Goal: Transaction & Acquisition: Purchase product/service

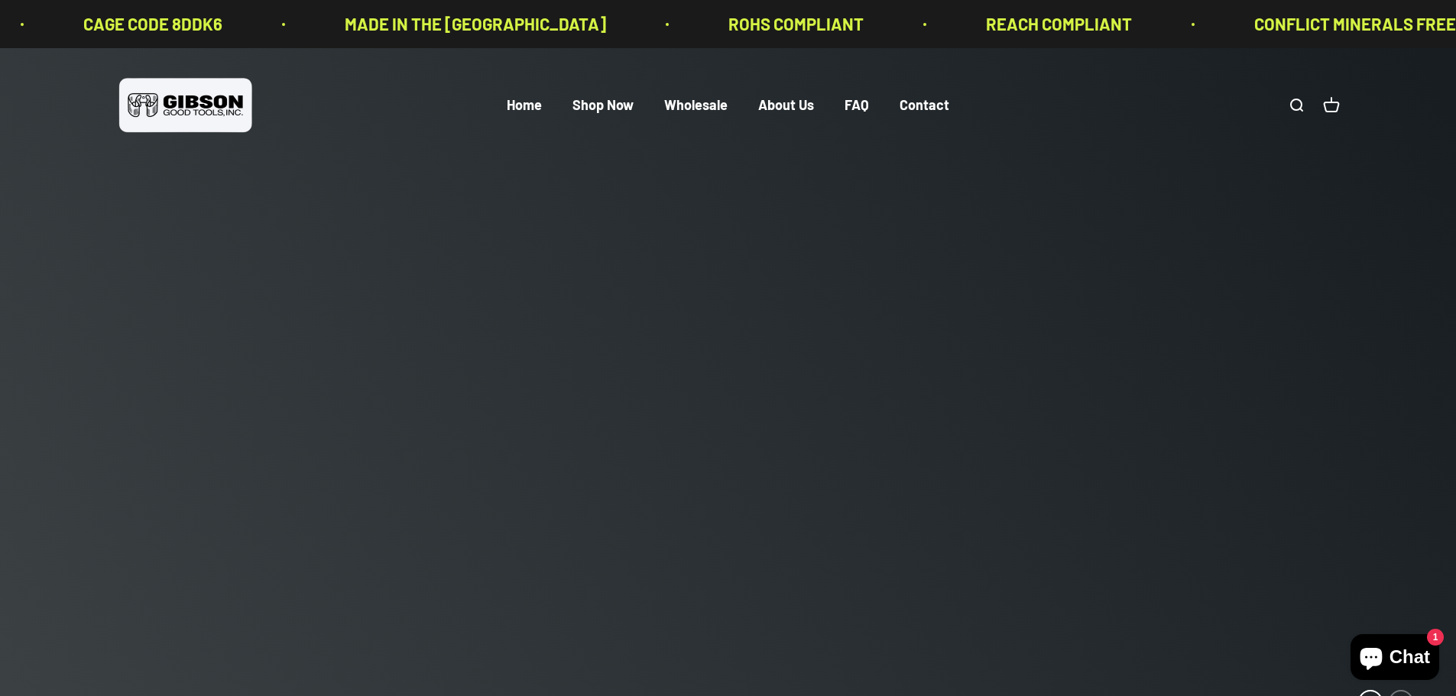
click at [597, 105] on link "Shop Now" at bounding box center [602, 105] width 61 height 17
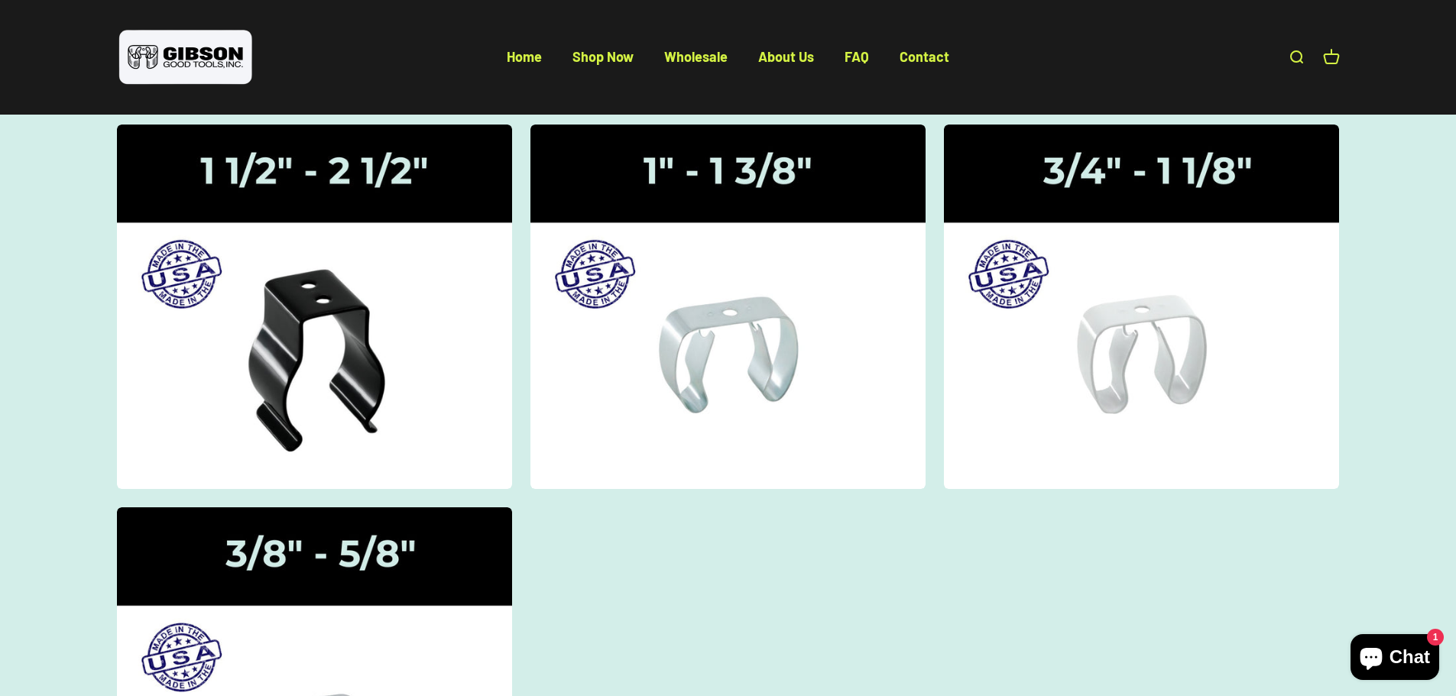
scroll to position [153, 0]
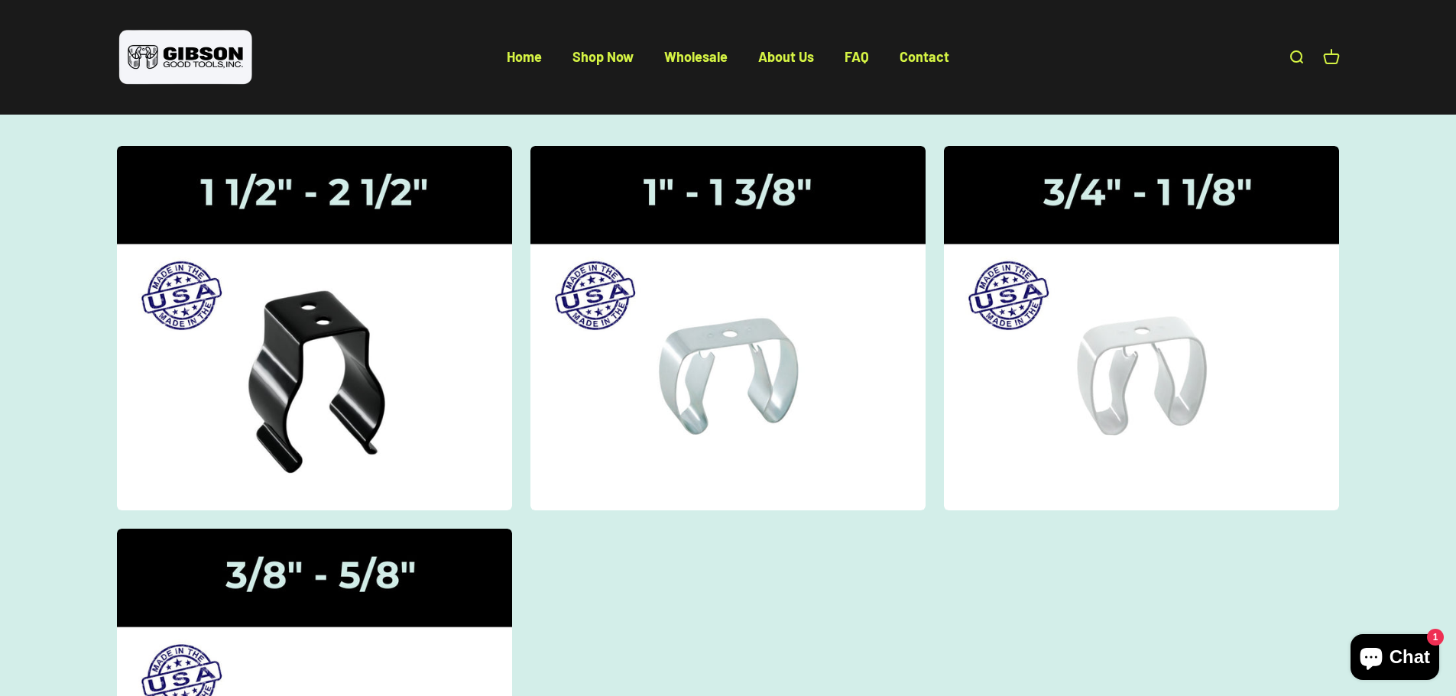
click at [1176, 310] on img at bounding box center [1141, 328] width 395 height 365
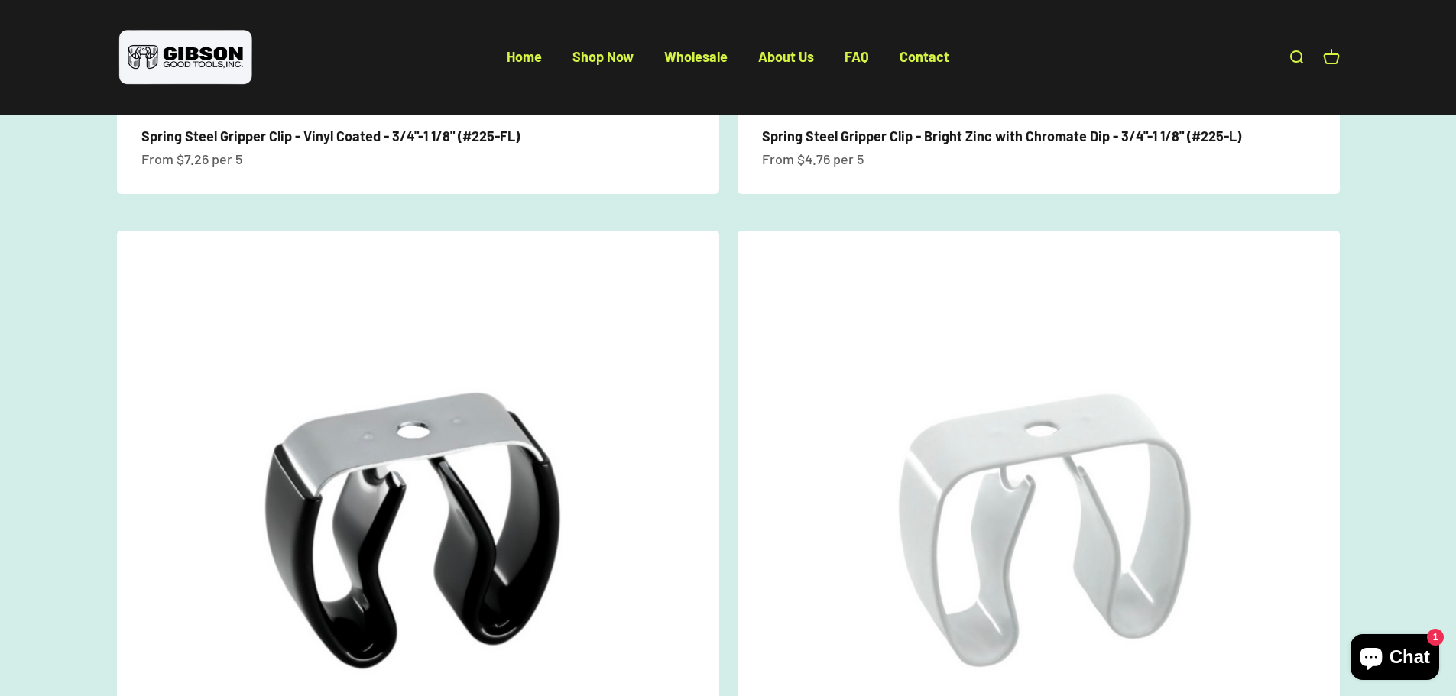
scroll to position [841, 0]
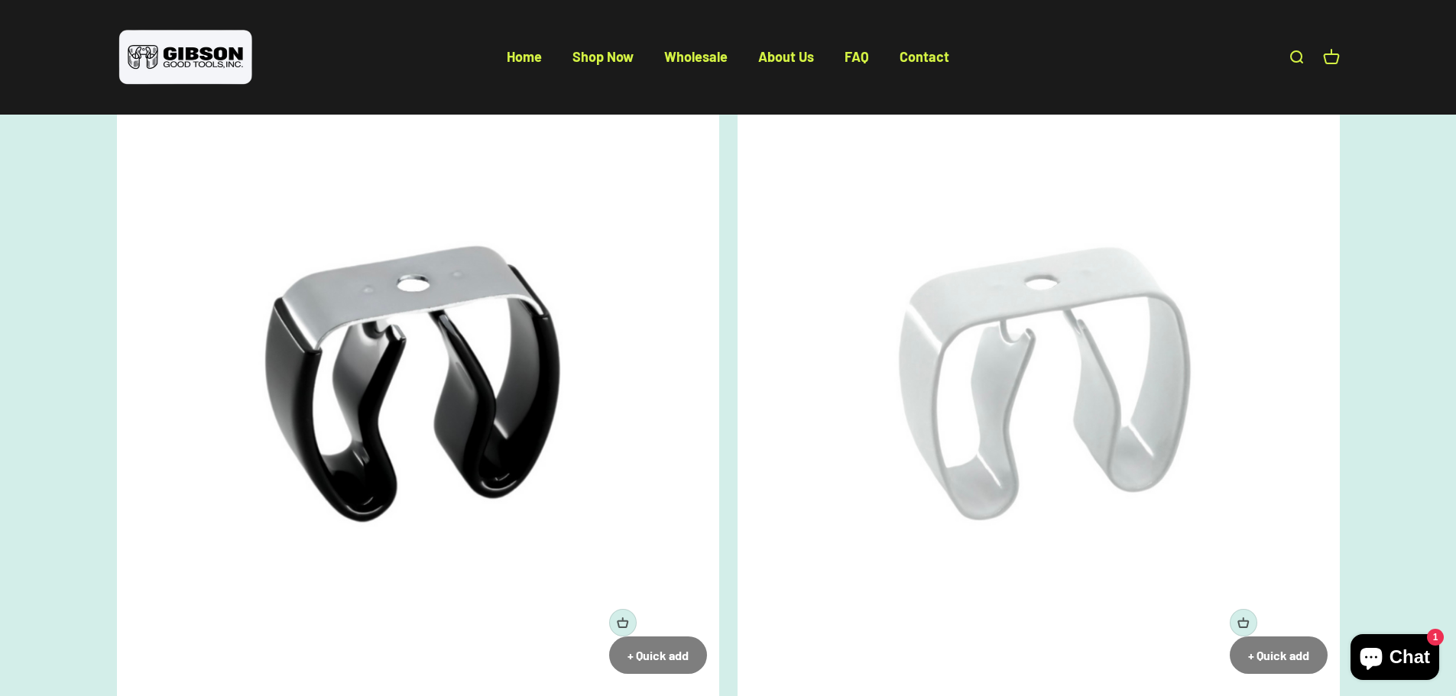
click at [556, 289] on img at bounding box center [418, 385] width 602 height 602
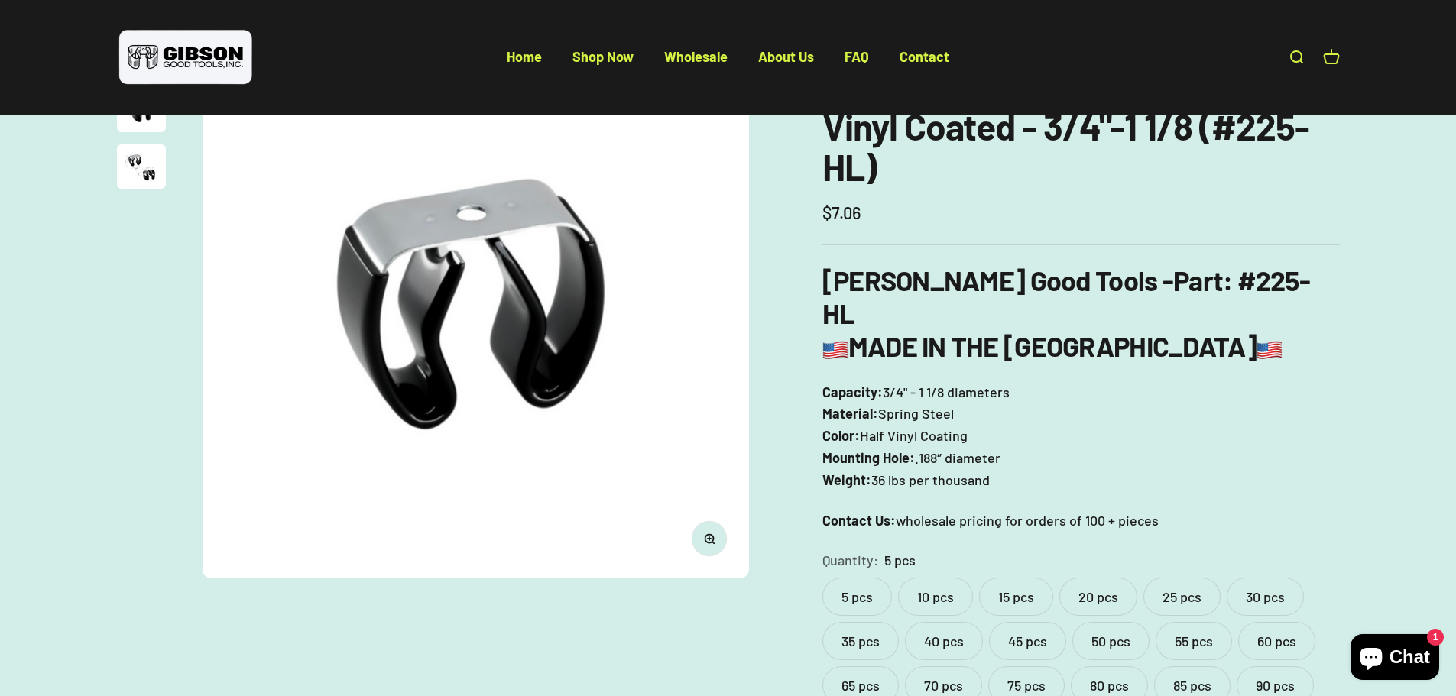
scroll to position [153, 0]
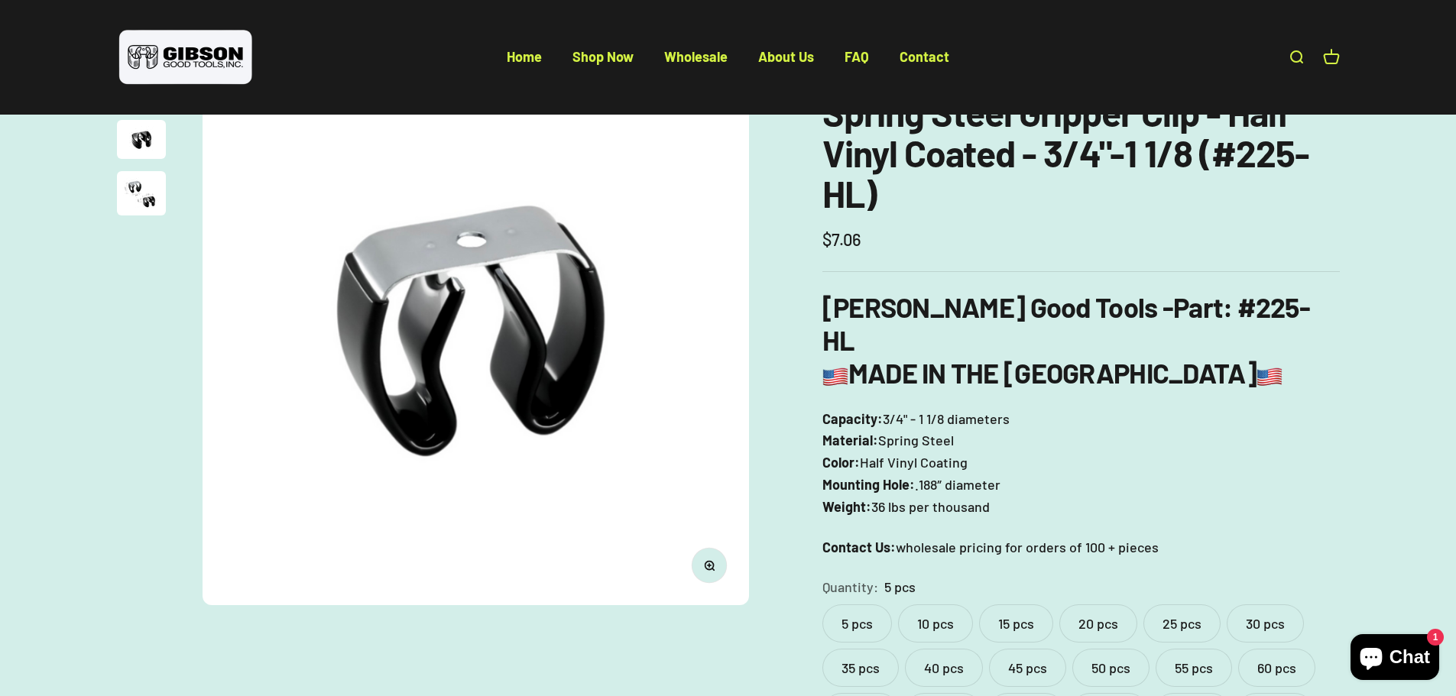
click at [879, 605] on label "5 pcs" at bounding box center [857, 624] width 70 height 38
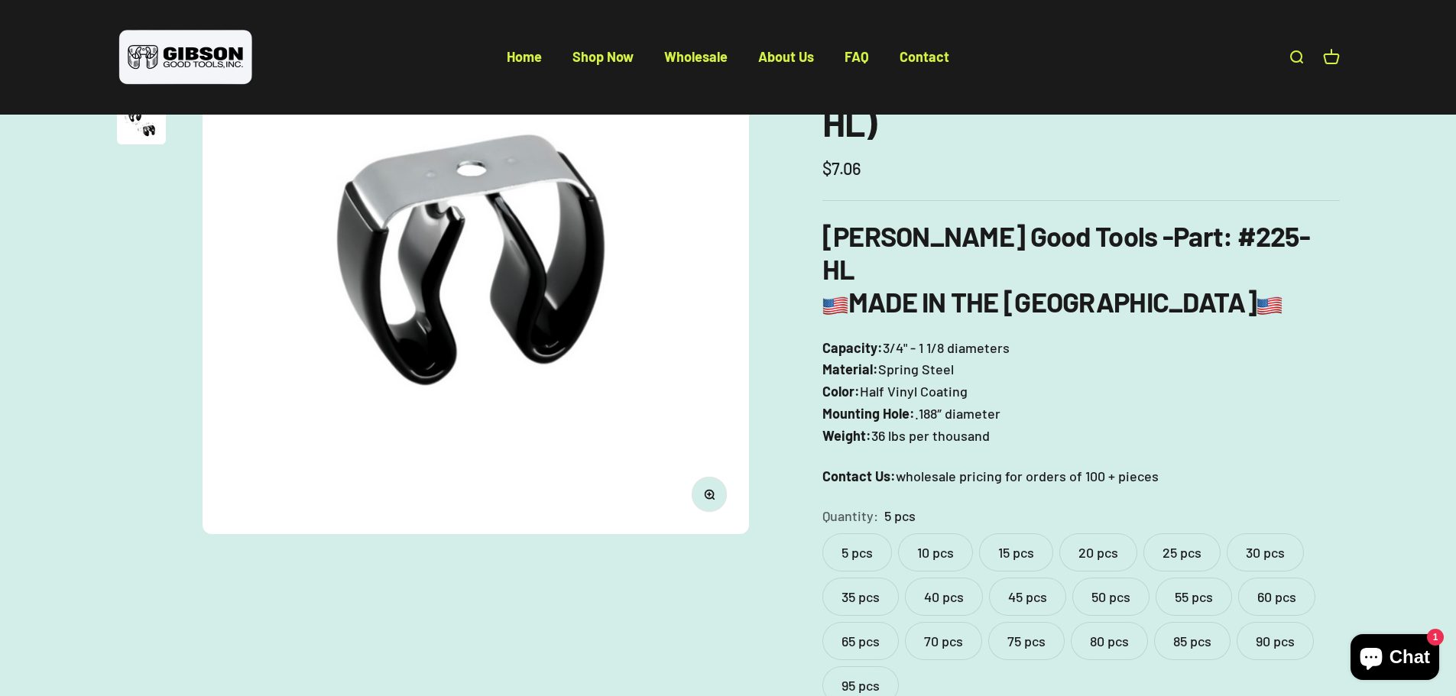
scroll to position [76, 0]
